Goal: Check status: Check status

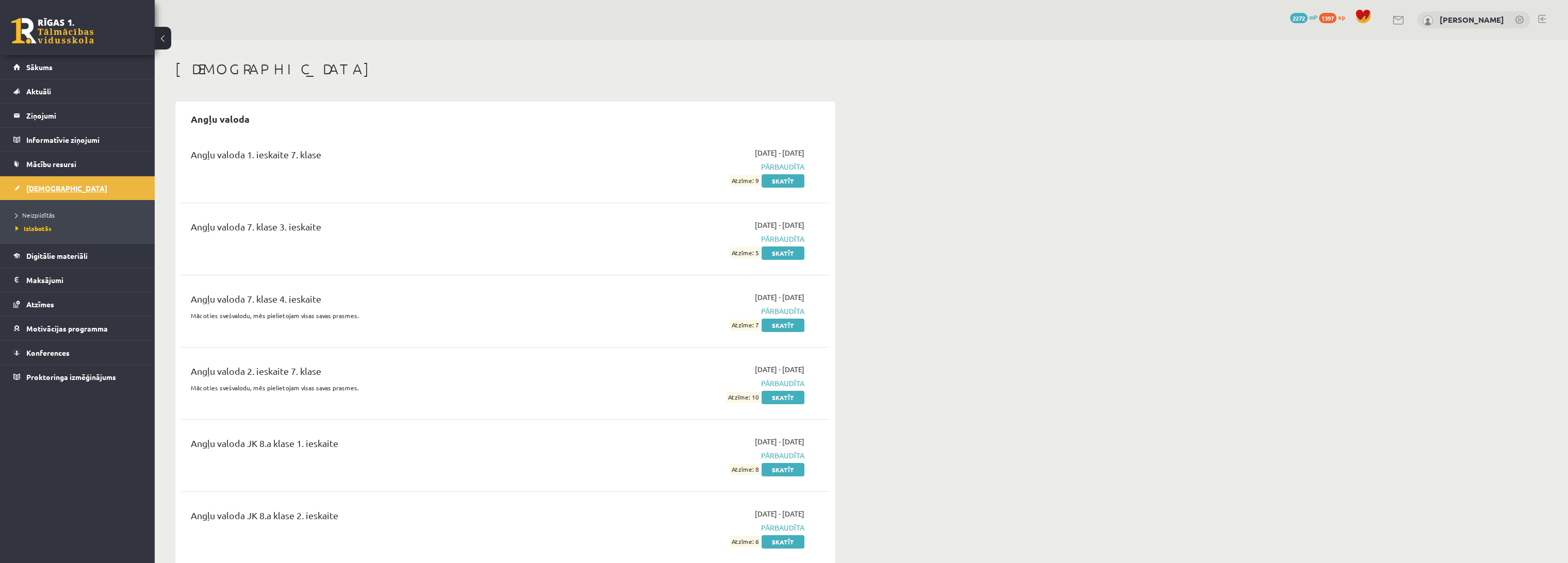
click at [44, 181] on link "[DEMOGRAPHIC_DATA]" at bounding box center [78, 188] width 129 height 23
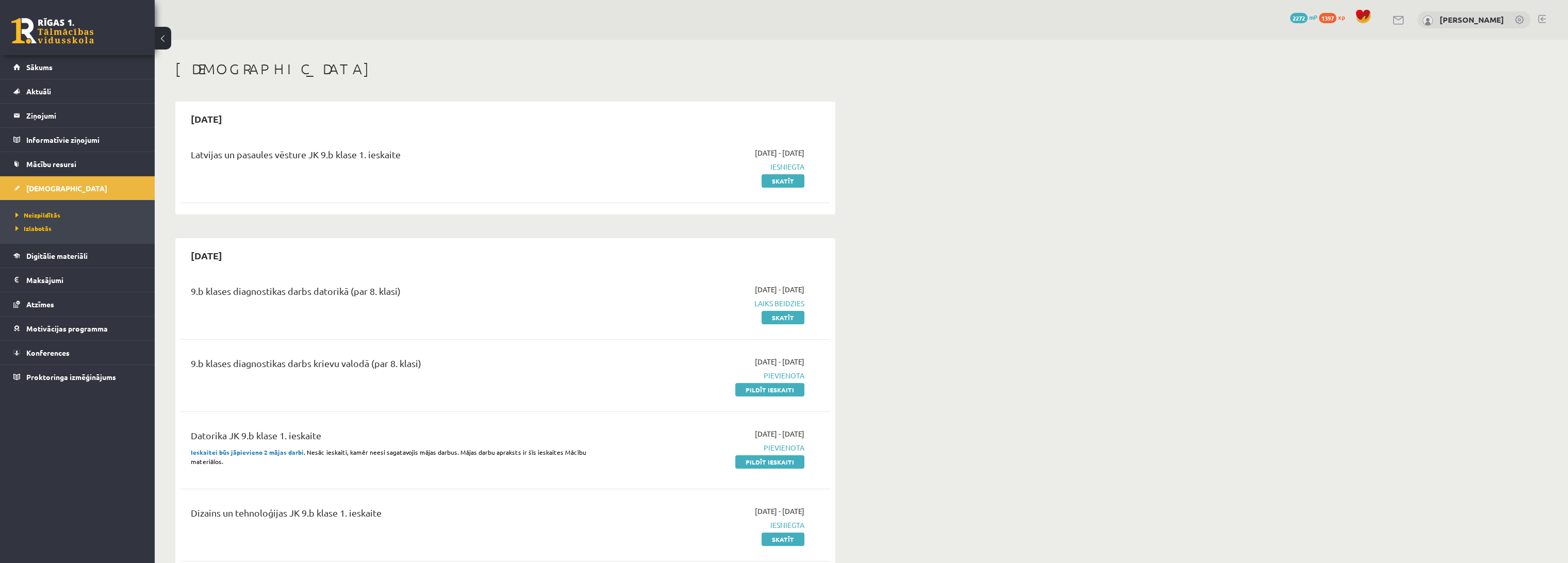
click at [348, 163] on div "Latvijas un pasaules vēsture JK 9.b klase 1. ieskaite" at bounding box center [393, 157] width 404 height 19
click at [784, 314] on link "Skatīt" at bounding box center [783, 317] width 43 height 13
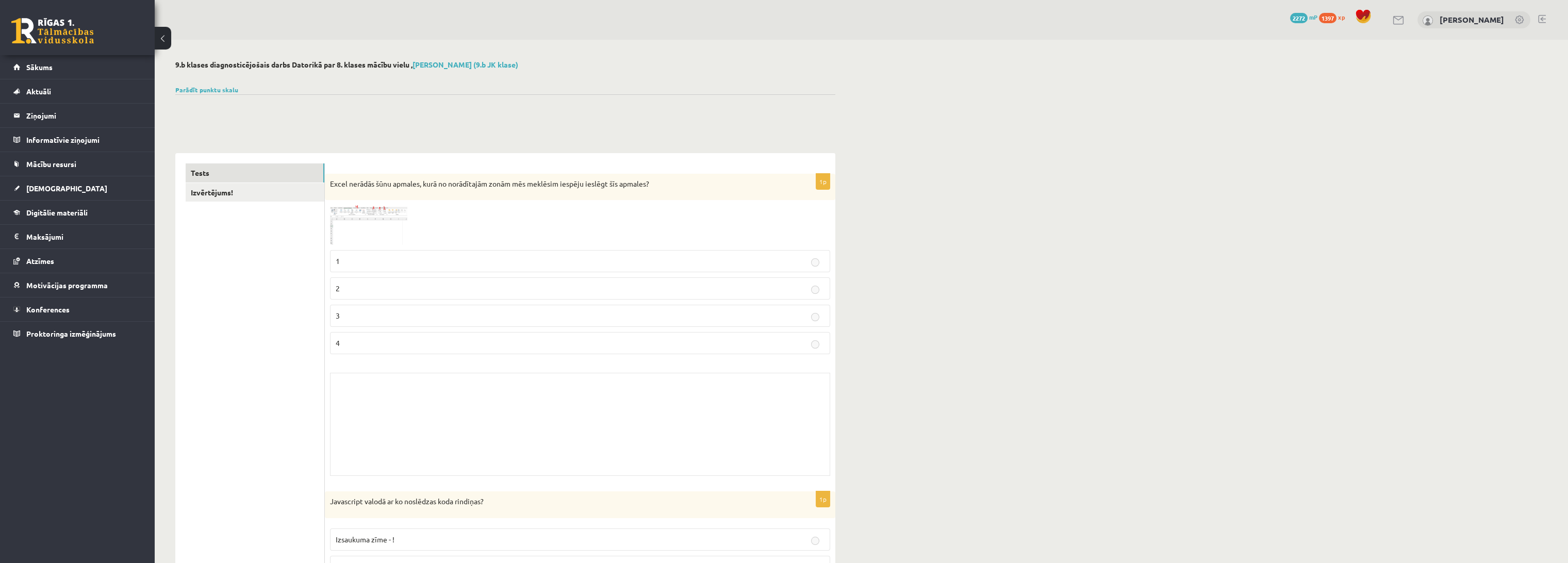
click at [44, 36] on link at bounding box center [53, 31] width 83 height 26
